Goal: Information Seeking & Learning: Learn about a topic

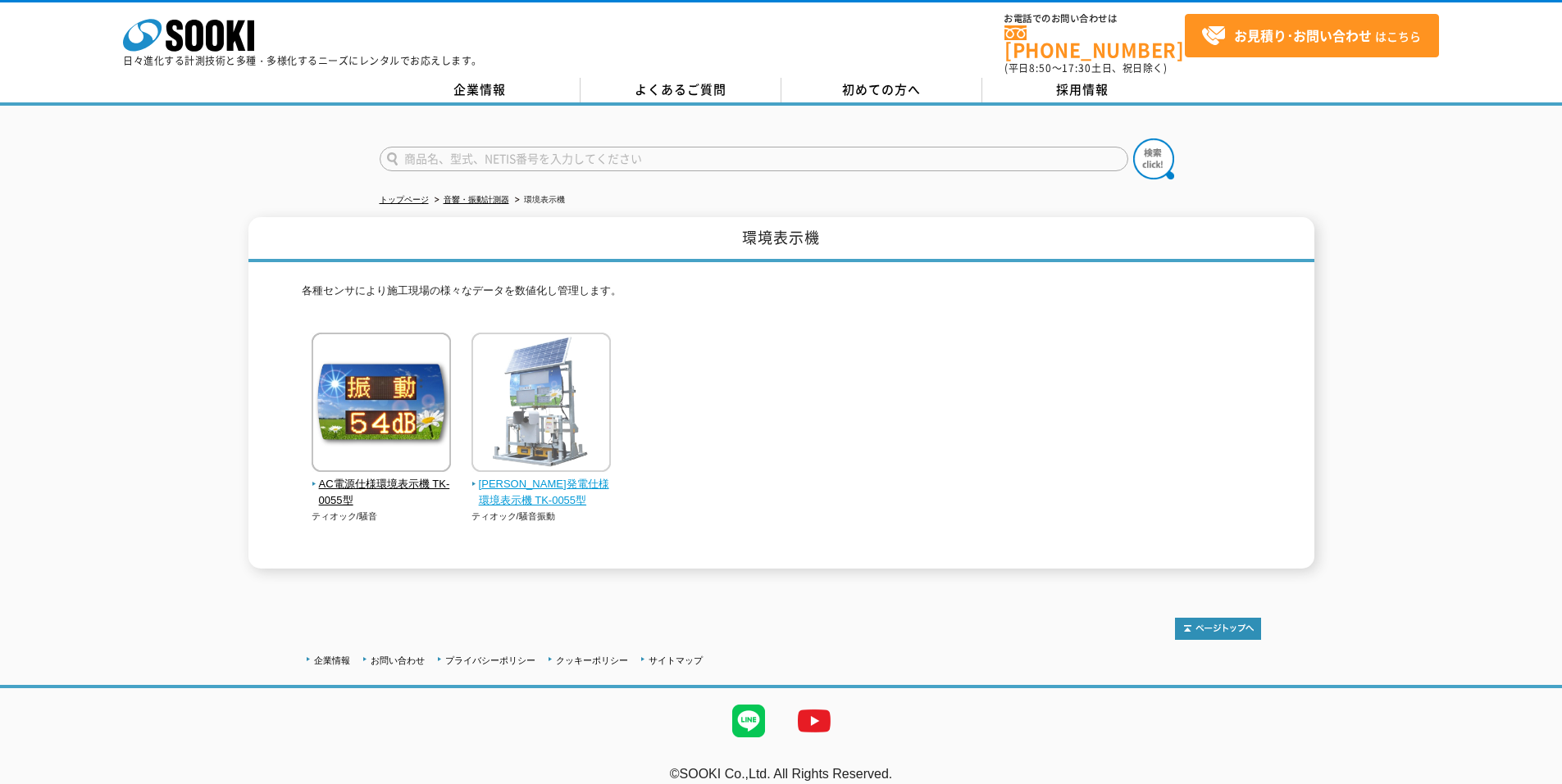
click at [545, 422] on img at bounding box center [540, 405] width 139 height 143
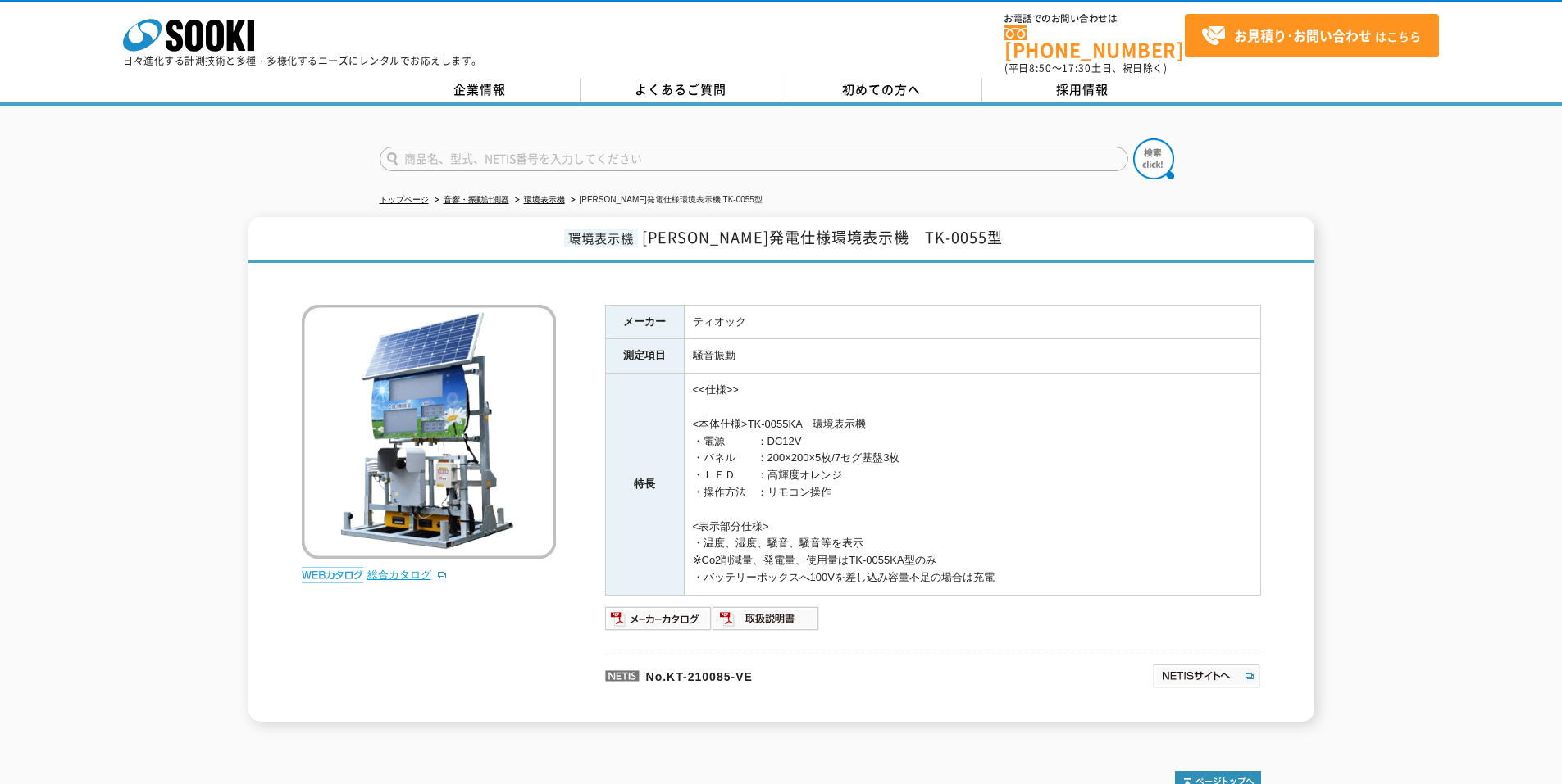
click at [415, 569] on link "総合カタログ" at bounding box center [408, 575] width 80 height 12
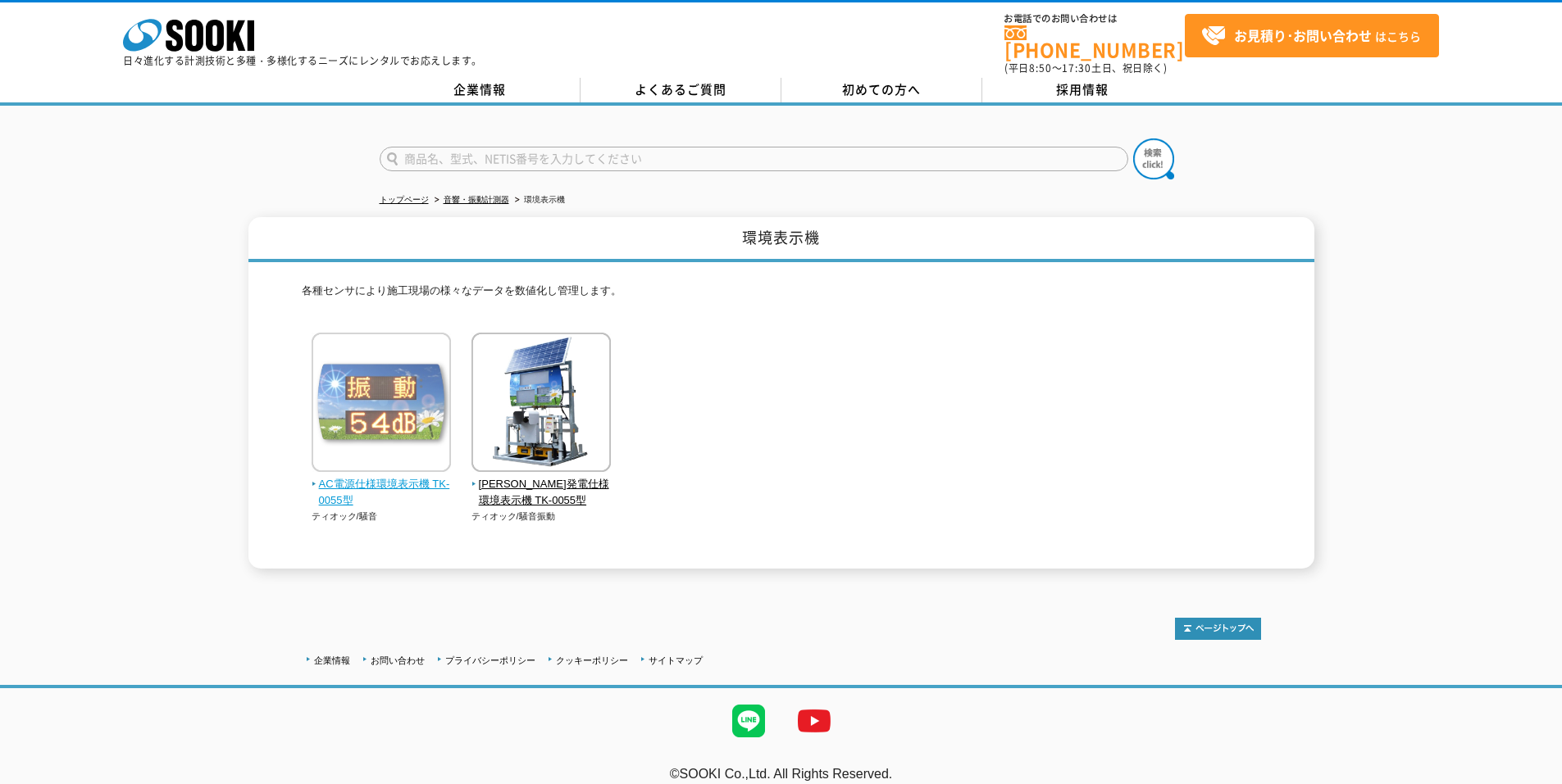
click at [387, 420] on img at bounding box center [380, 405] width 139 height 143
